Goal: Task Accomplishment & Management: Manage account settings

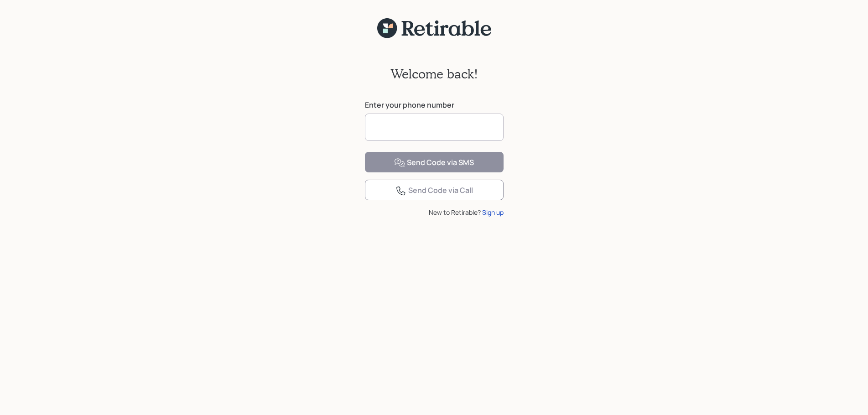
click at [400, 127] on input at bounding box center [434, 127] width 139 height 27
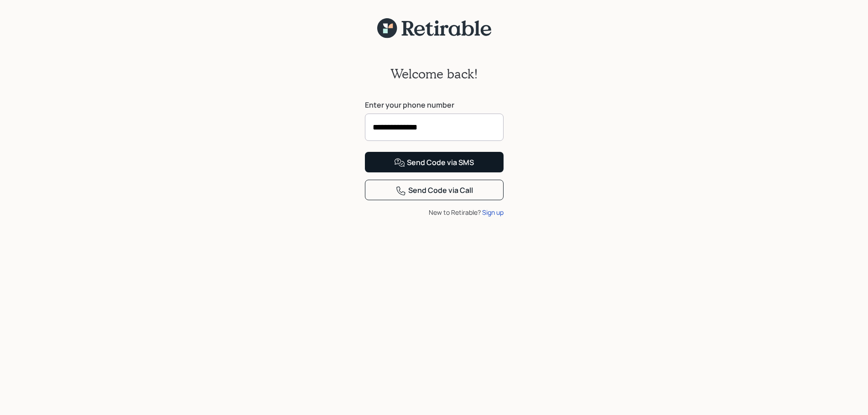
type input "**********"
click at [456, 168] on div "Send Code via SMS" at bounding box center [434, 162] width 80 height 11
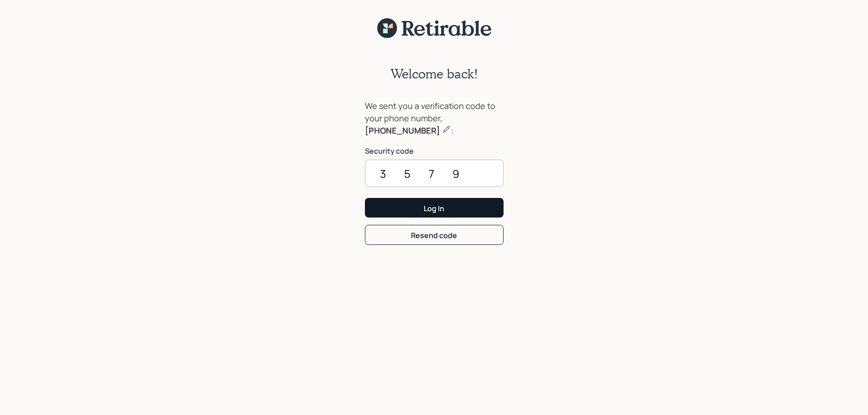
type input "3579"
click at [457, 207] on button "Log In" at bounding box center [434, 208] width 139 height 20
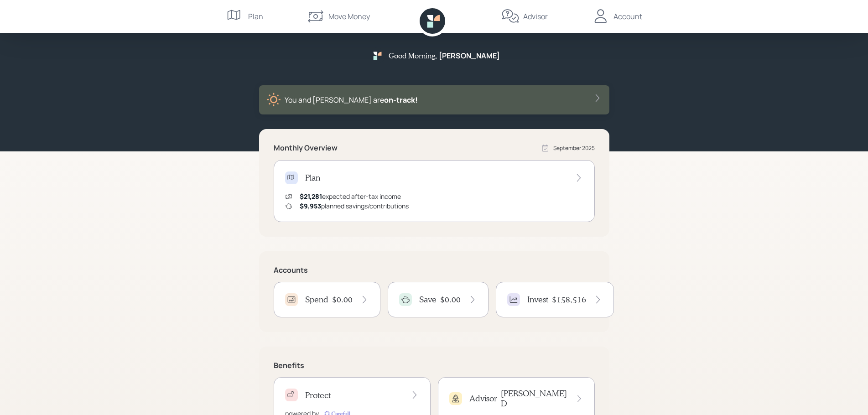
click at [339, 14] on div "Move Money" at bounding box center [349, 16] width 42 height 11
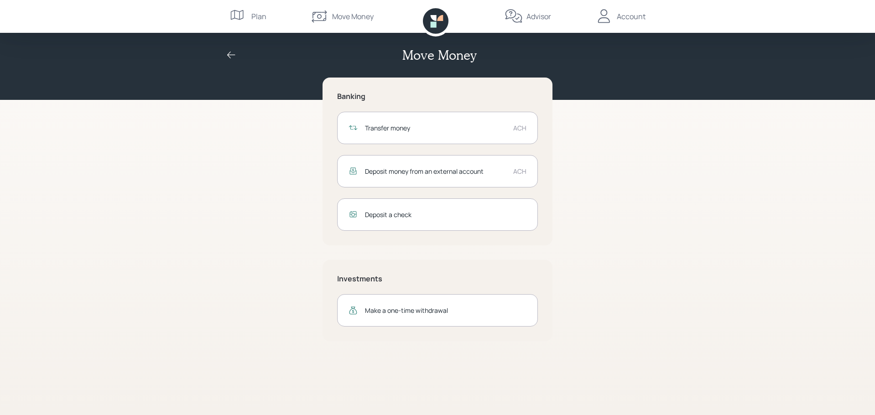
click at [381, 130] on div "Transfer money" at bounding box center [435, 128] width 141 height 10
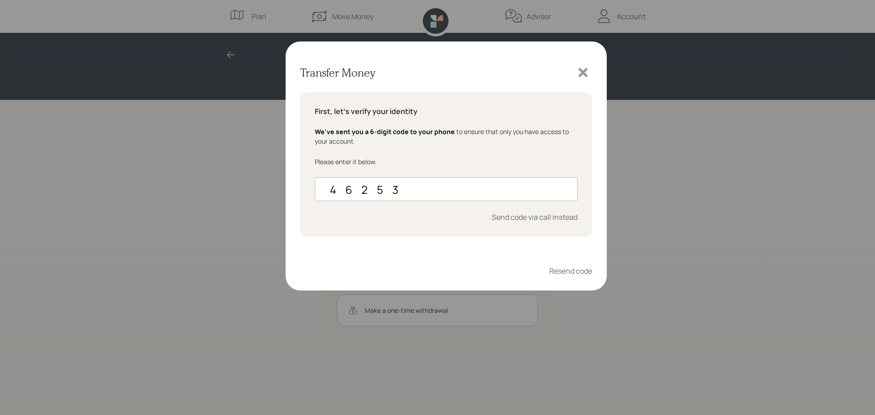
type input "462538"
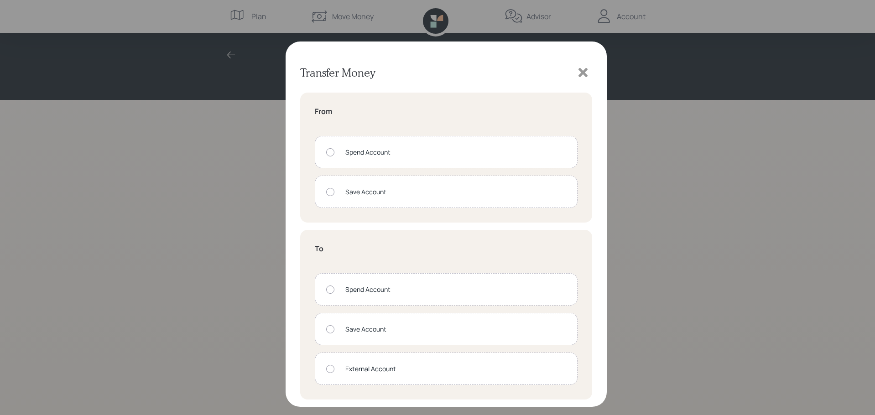
click at [584, 73] on icon at bounding box center [582, 72] width 9 height 9
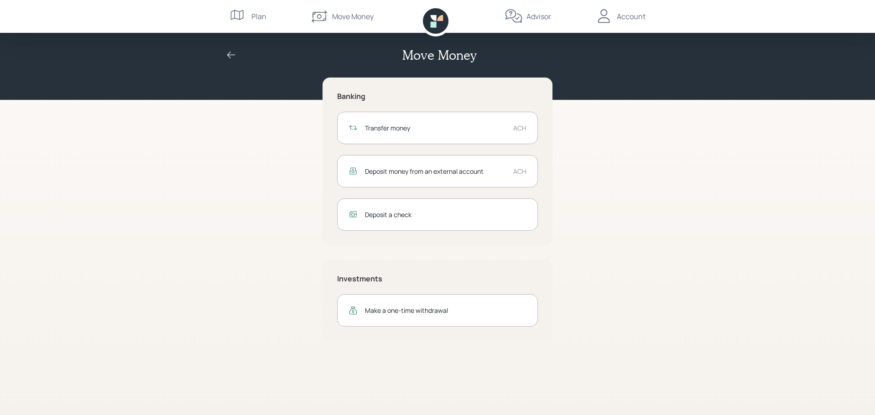
click at [412, 178] on div "Deposit money from an external account ACH" at bounding box center [437, 171] width 201 height 32
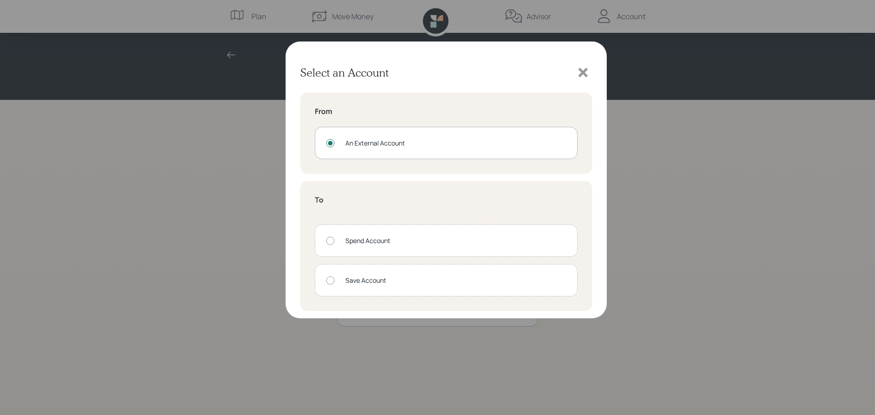
click at [452, 150] on div "An External Account" at bounding box center [446, 143] width 263 height 32
click at [347, 242] on div "Spend Account" at bounding box center [455, 241] width 221 height 10
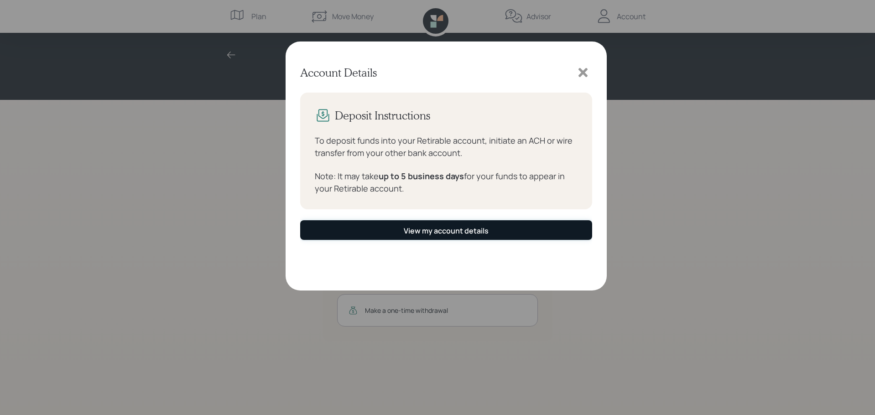
click at [441, 230] on div "View my account details" at bounding box center [446, 231] width 85 height 10
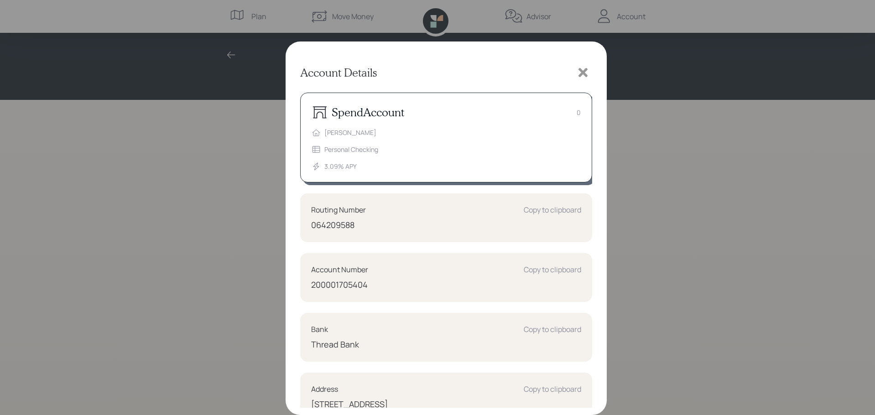
click at [583, 75] on icon at bounding box center [583, 73] width 14 height 14
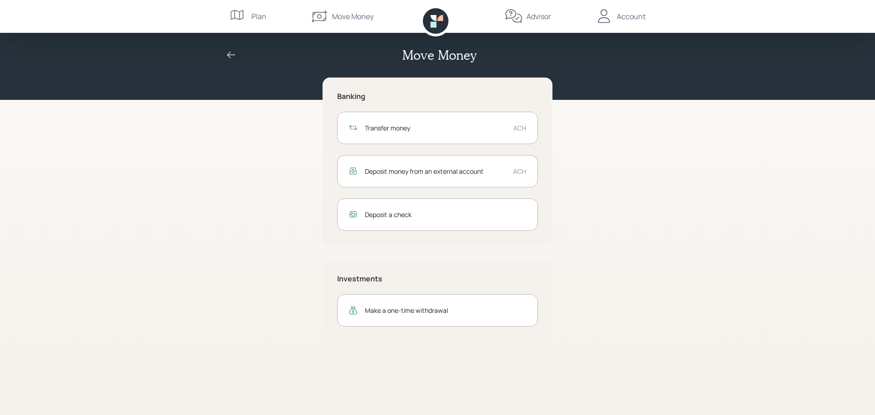
click at [261, 16] on div "Plan" at bounding box center [258, 16] width 15 height 11
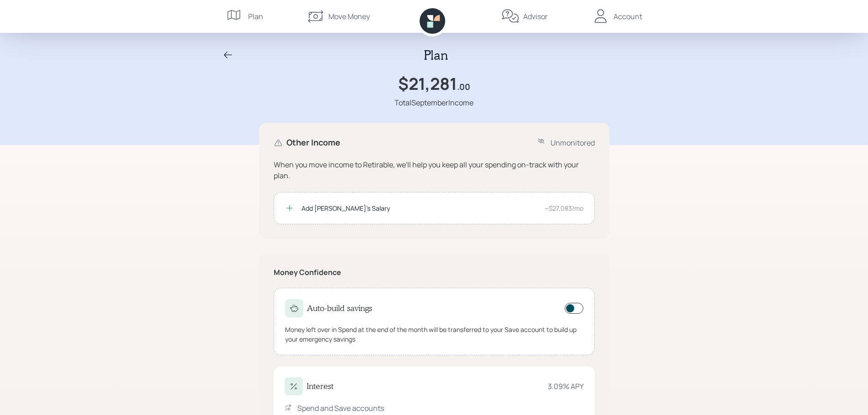
click at [625, 16] on div "Account" at bounding box center [628, 16] width 29 height 11
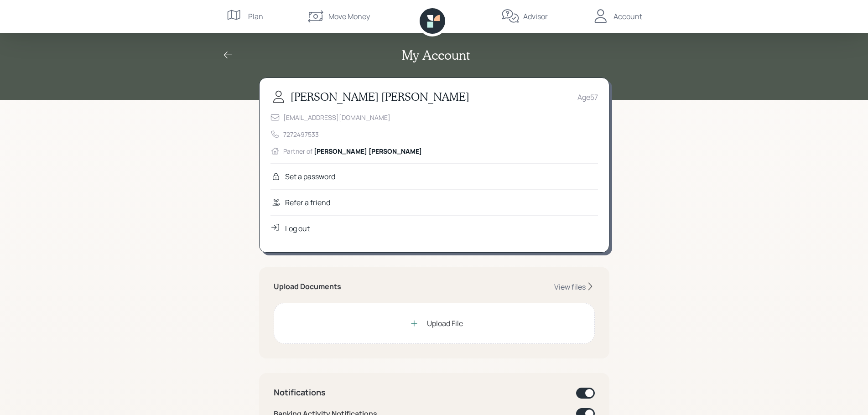
click at [173, 156] on div "My Account [PERSON_NAME] Age [DEMOGRAPHIC_DATA] [EMAIL_ADDRESS][DOMAIN_NAME] 72…" at bounding box center [434, 419] width 868 height 838
click at [225, 55] on icon at bounding box center [228, 55] width 11 height 11
